Goal: Communication & Community: Answer question/provide support

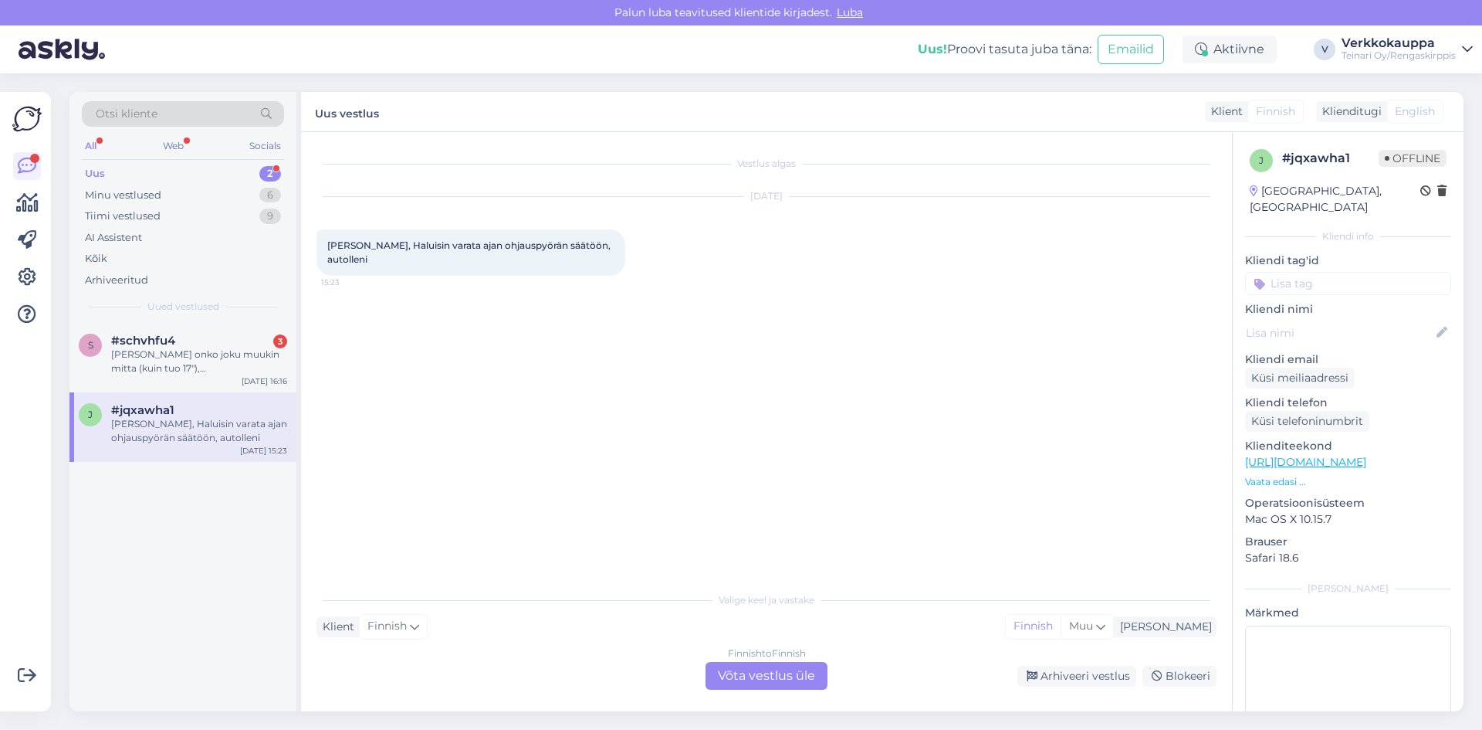
scroll to position [60, 0]
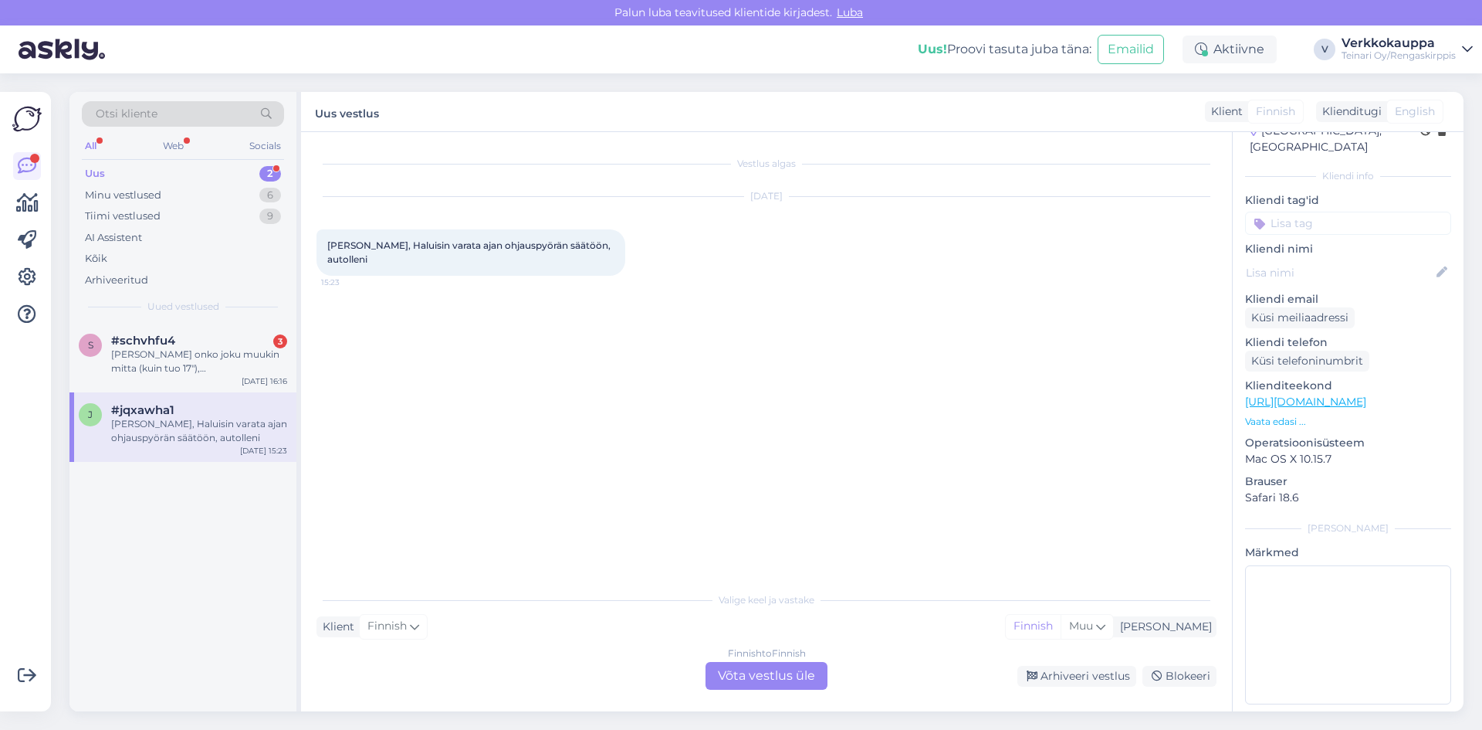
click at [742, 681] on div "Finnish to Finnish Võta vestlus üle" at bounding box center [767, 676] width 122 height 28
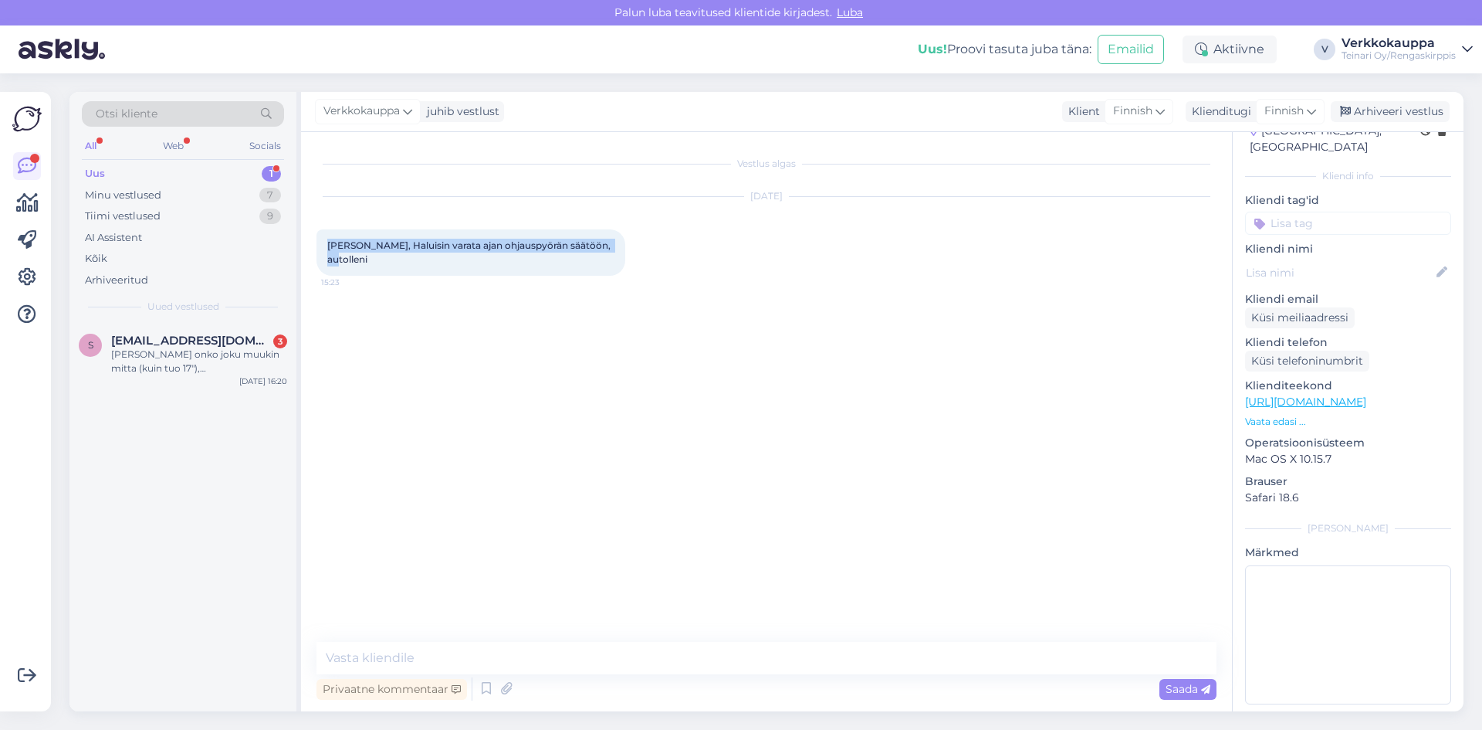
drag, startPoint x: 328, startPoint y: 247, endPoint x: 611, endPoint y: 247, distance: 283.3
click at [611, 247] on div "[PERSON_NAME], Haluisin varata ajan ohjauspyörän säätöön, autolleni 15:23" at bounding box center [471, 252] width 309 height 46
copy span "[PERSON_NAME], Haluisin varata ajan ohjauspyörän säätöön, autolleni"
paste textarea "Moikka! Valitettavasti emme tee ohjauspyörän säätöjä"
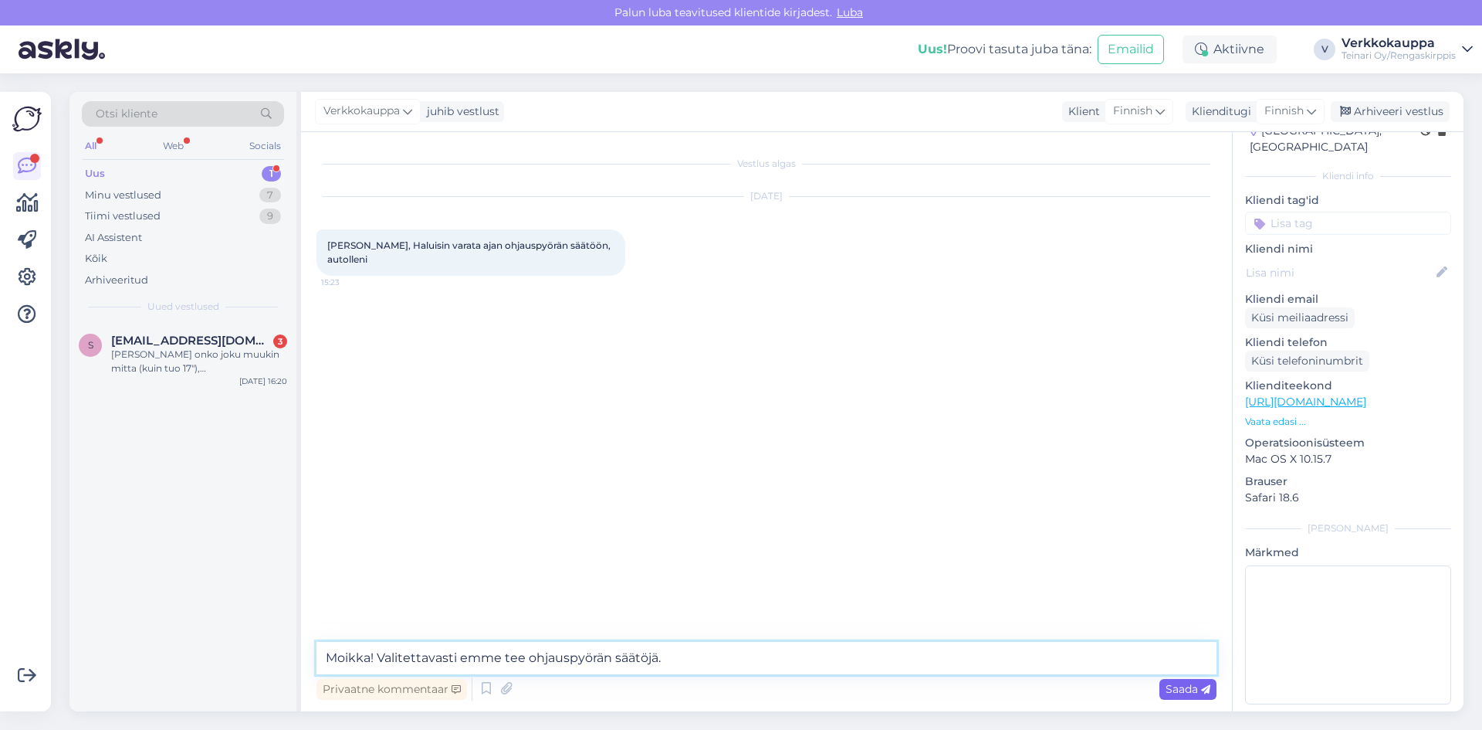
type textarea "Moikka! Valitettavasti emme tee ohjauspyörän säätöjä."
click at [1183, 686] on span "Saada" at bounding box center [1188, 689] width 45 height 14
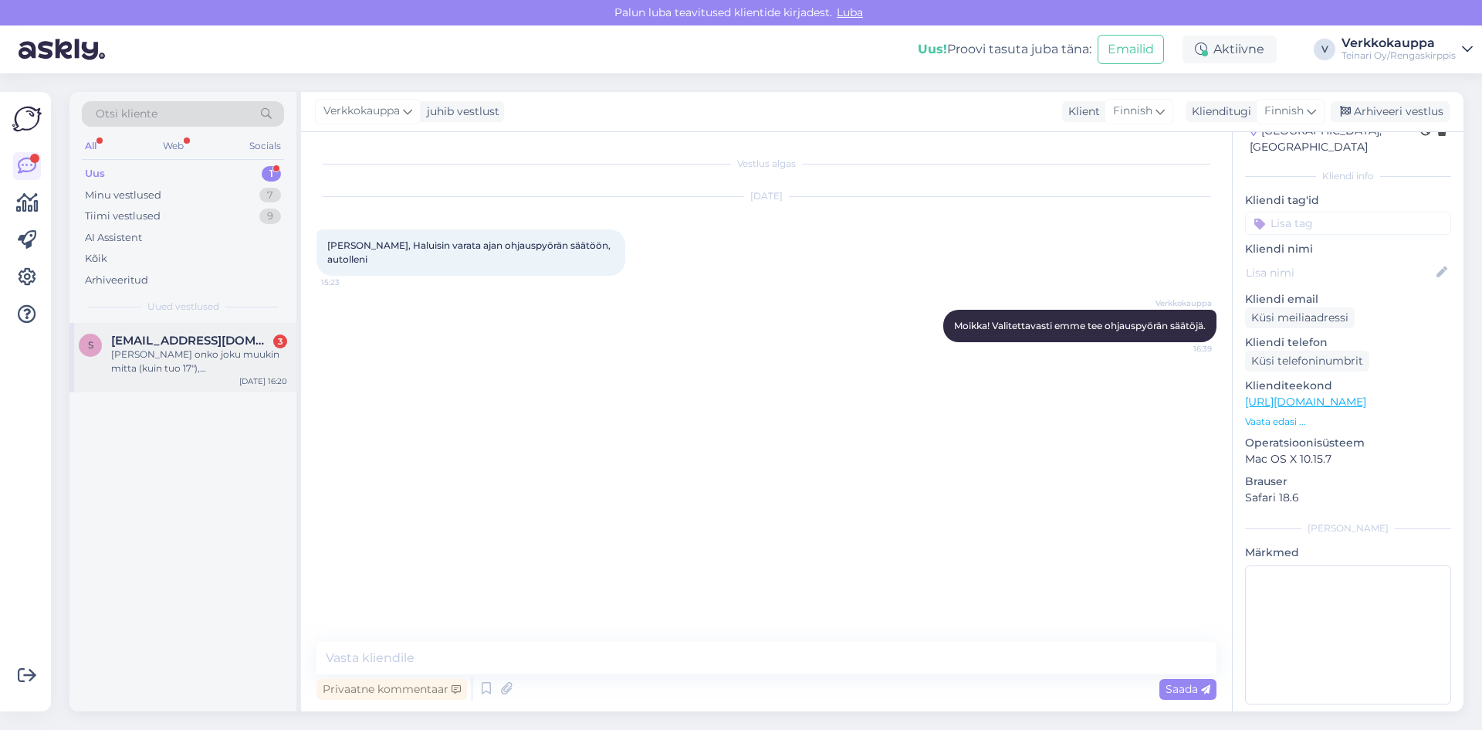
click at [159, 360] on div "[PERSON_NAME] onko joku muukin mitta (kuin tuo 17"), vanteessa/renkaassa, mikä …" at bounding box center [199, 361] width 176 height 28
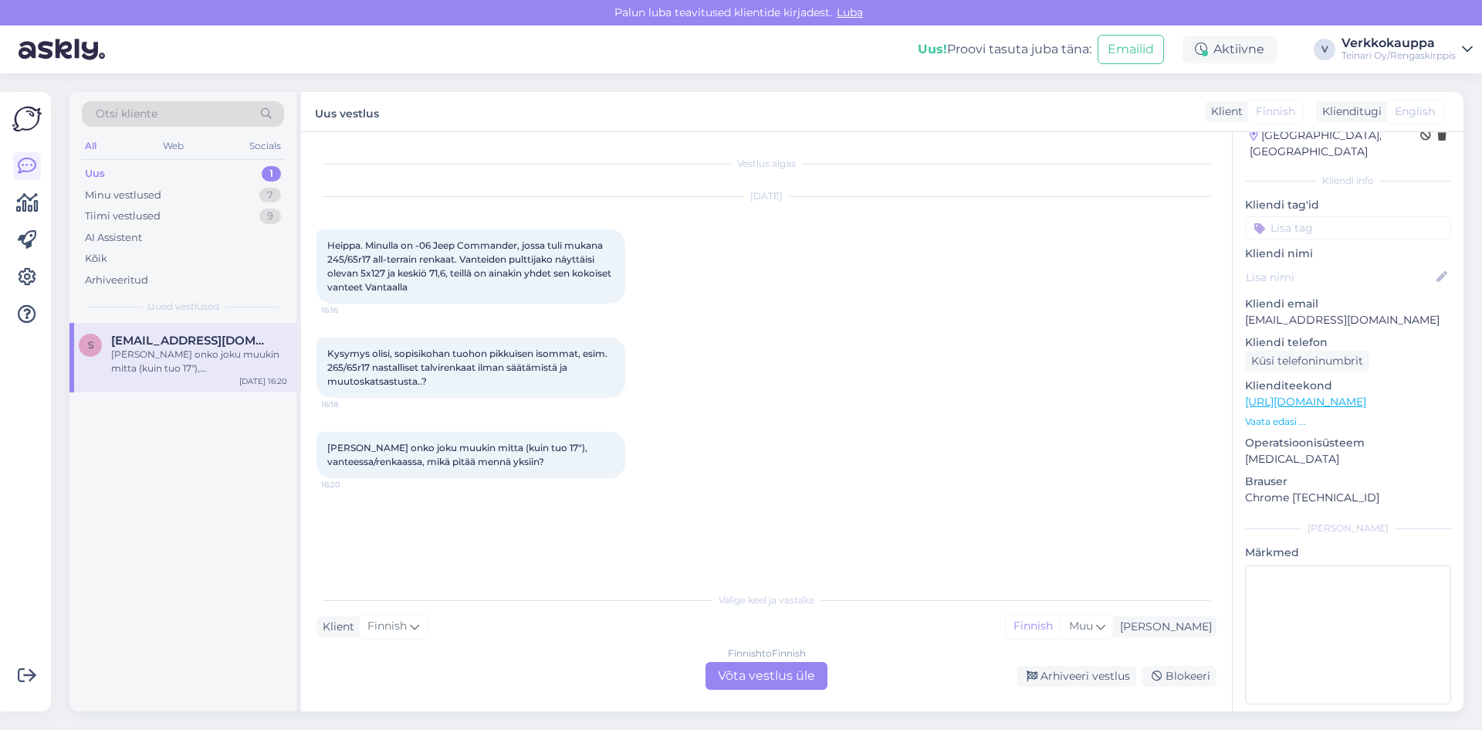
click at [720, 676] on div "Finnish to Finnish Võta vestlus üle" at bounding box center [767, 676] width 122 height 28
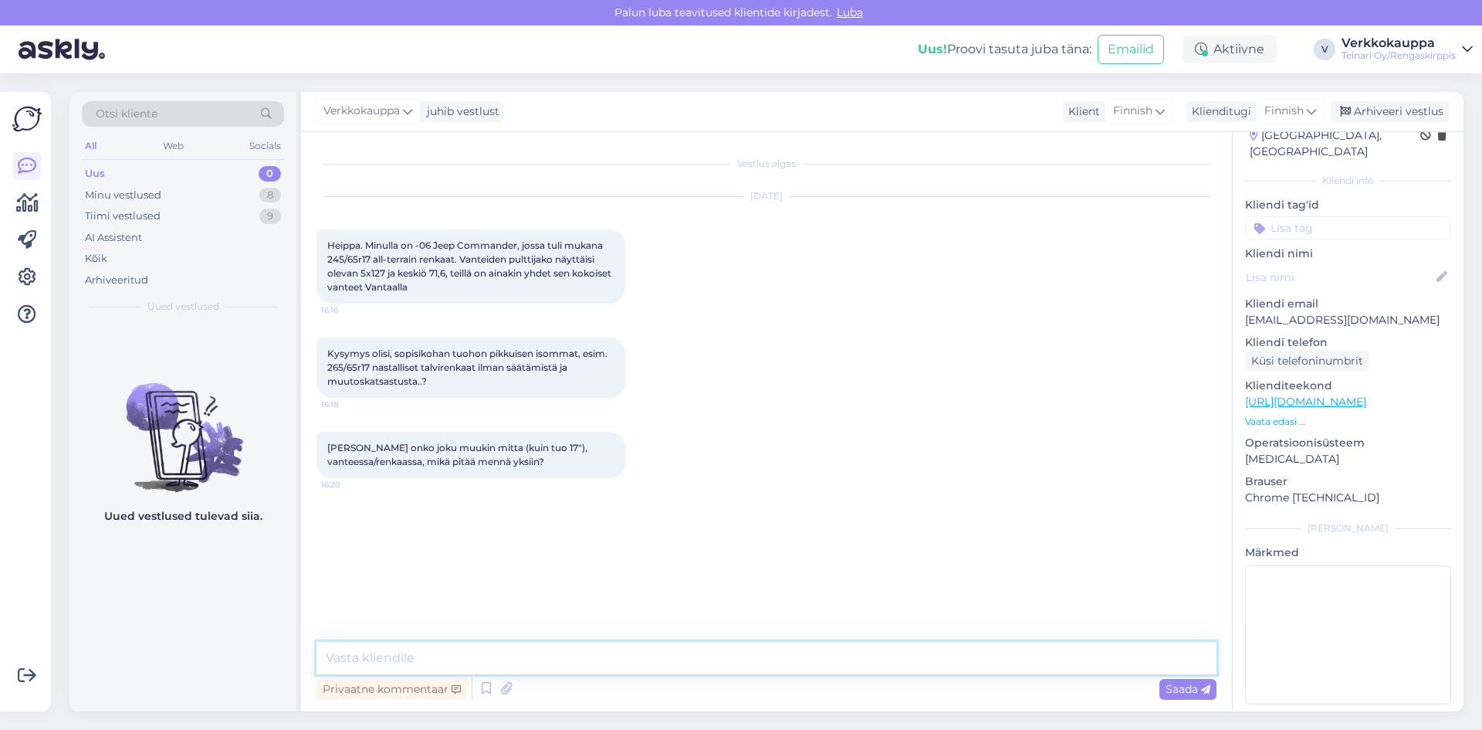
click at [465, 656] on textarea at bounding box center [767, 658] width 900 height 32
type textarea "h"
type textarea "Hei, saisinko auton rek nr niin varmistan."
click at [1166, 689] on span "Saada" at bounding box center [1188, 689] width 45 height 14
